Goal: Transaction & Acquisition: Purchase product/service

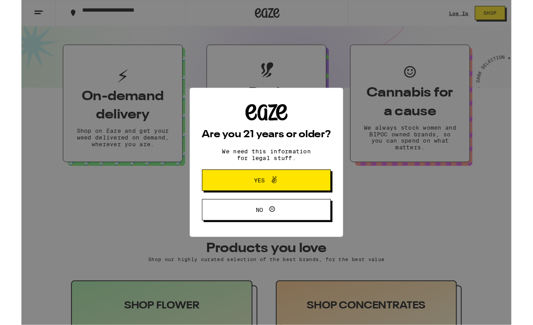
scroll to position [200, 0]
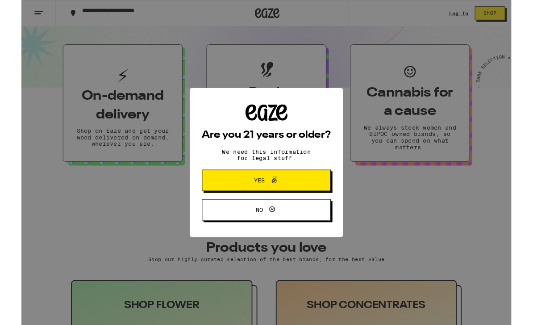
click at [254, 195] on span "Yes" at bounding box center [259, 196] width 12 height 6
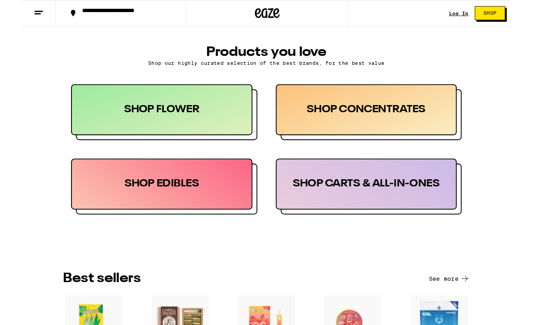
scroll to position [457, 0]
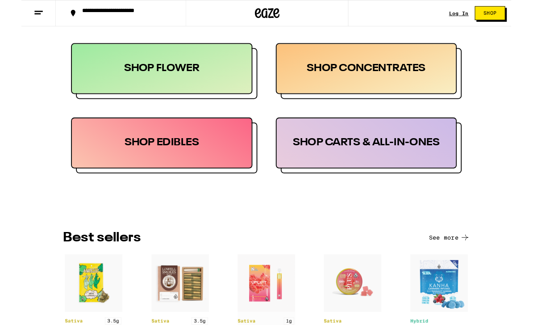
click at [111, 164] on div "SHOP EDIBLES" at bounding box center [152, 155] width 197 height 55
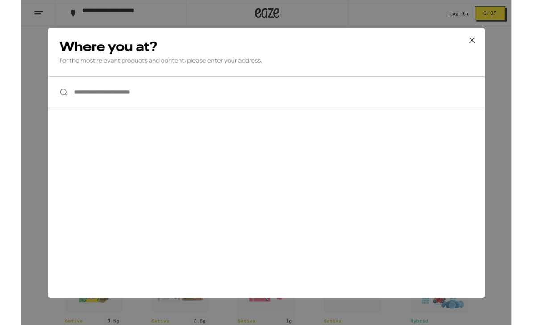
click at [494, 42] on icon at bounding box center [490, 43] width 13 height 13
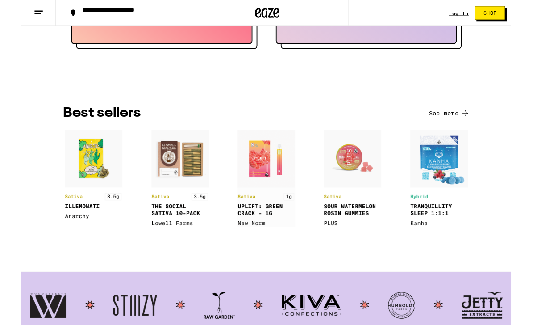
scroll to position [593, 0]
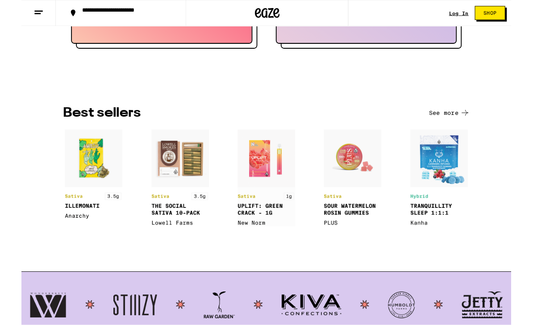
click at [343, 177] on img at bounding box center [360, 193] width 63 height 105
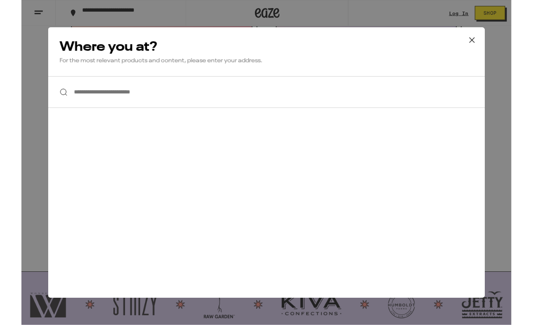
scroll to position [593, 0]
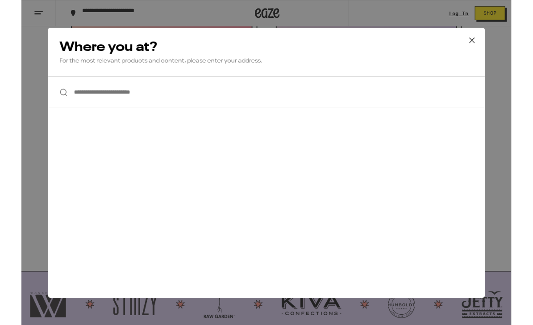
click at [491, 42] on icon at bounding box center [490, 43] width 13 height 13
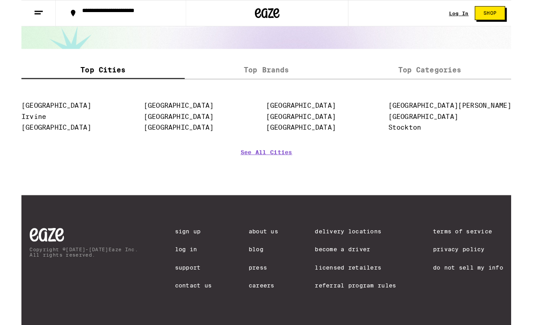
scroll to position [1126, 0]
